Goal: Transaction & Acquisition: Download file/media

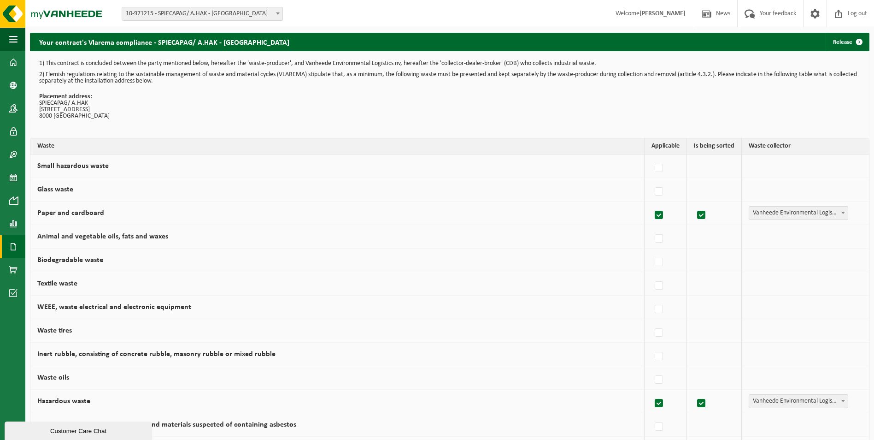
click at [11, 246] on span at bounding box center [13, 246] width 8 height 23
click at [74, 246] on span "Invoices" at bounding box center [64, 247] width 22 height 18
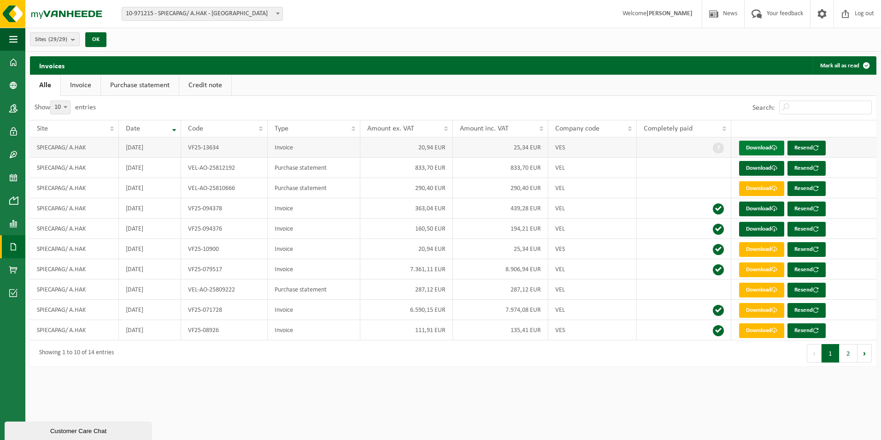
click at [762, 147] on link "Download" at bounding box center [761, 148] width 45 height 15
click at [752, 165] on link "Download" at bounding box center [761, 168] width 45 height 15
click at [754, 187] on link "Download" at bounding box center [761, 188] width 45 height 15
click at [850, 357] on button "2" at bounding box center [849, 353] width 18 height 18
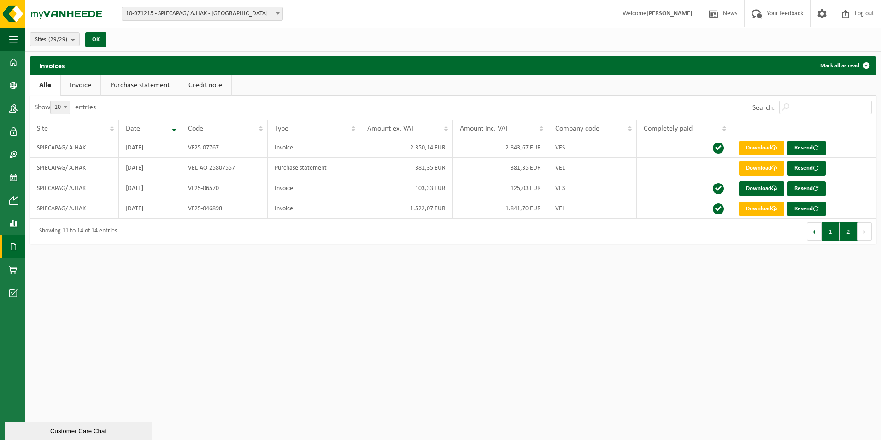
click at [829, 230] on button "1" at bounding box center [831, 231] width 18 height 18
